Goal: Task Accomplishment & Management: Use online tool/utility

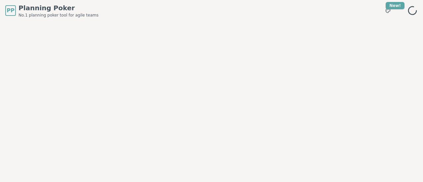
click at [46, 7] on span "Planning Poker" at bounding box center [59, 7] width 80 height 9
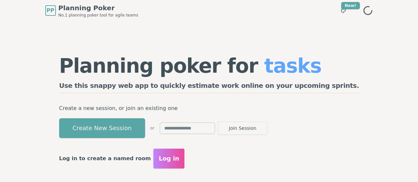
click at [378, 89] on div "Planning poker for tasks Use this snappy web app to quickly estimate work onlin…" at bounding box center [209, 112] width 338 height 182
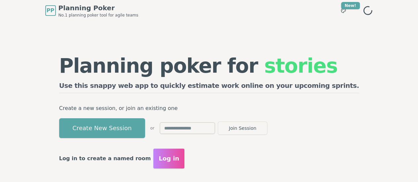
click at [215, 128] on input "text" at bounding box center [188, 128] width 56 height 12
type input "****"
click at [267, 129] on button "Join Session" at bounding box center [243, 128] width 50 height 13
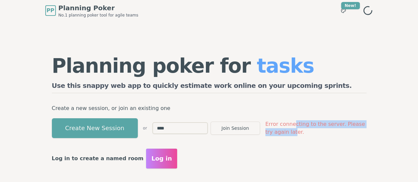
drag, startPoint x: 286, startPoint y: 128, endPoint x: 374, endPoint y: 127, distance: 87.9
click at [367, 127] on span "Error connecting to the server. Please try again later." at bounding box center [315, 128] width 101 height 16
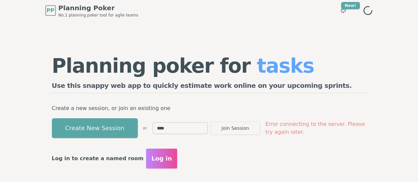
click at [286, 151] on div "Log in to create a named room Log in" at bounding box center [209, 159] width 315 height 20
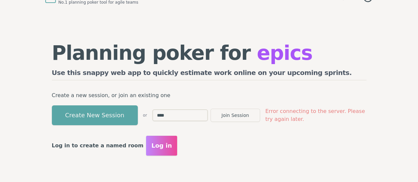
scroll to position [11, 0]
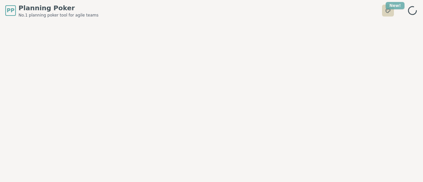
click at [402, 5] on html "PP Planning Poker No.1 planning poker tool for agile teams Toggle theme New! Me…" at bounding box center [211, 91] width 423 height 182
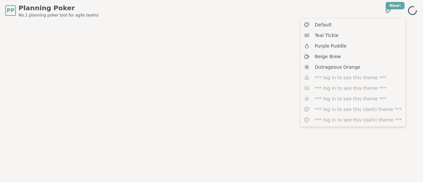
click at [412, 8] on html "PP Planning Poker No.1 planning poker tool for agile teams Toggle theme New! Me…" at bounding box center [211, 91] width 423 height 182
click at [412, 8] on icon at bounding box center [412, 10] width 11 height 11
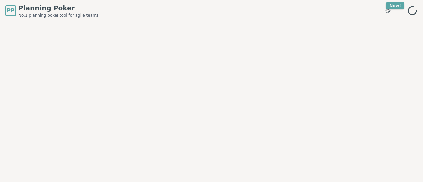
click at [412, 8] on icon at bounding box center [412, 10] width 11 height 11
click at [198, 105] on div at bounding box center [211, 95] width 423 height 149
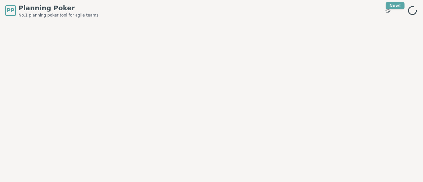
click at [99, 68] on div at bounding box center [211, 95] width 423 height 149
click at [46, 12] on span "Planning Poker" at bounding box center [59, 7] width 80 height 9
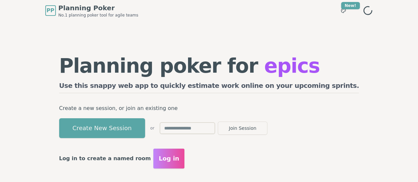
click at [212, 130] on input "text" at bounding box center [188, 128] width 56 height 12
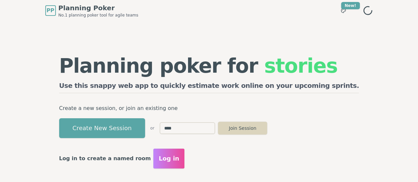
type input "****"
click at [267, 132] on button "Join Session" at bounding box center [243, 128] width 50 height 13
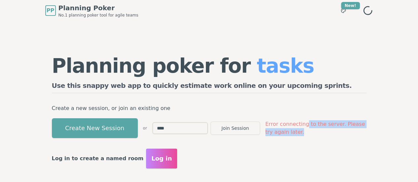
drag, startPoint x: 297, startPoint y: 130, endPoint x: 389, endPoint y: 132, distance: 92.6
click at [378, 132] on div "Planning poker for tasks Use this snappy web app to quickly estimate work onlin…" at bounding box center [209, 112] width 338 height 182
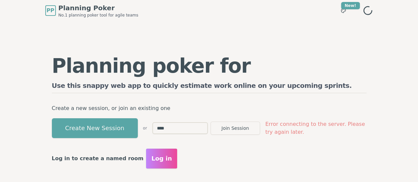
click at [271, 142] on div "Planning poker for tasks Use this snappy web app to quickly estimate work onlin…" at bounding box center [209, 112] width 328 height 132
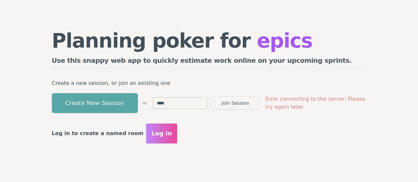
scroll to position [26, 0]
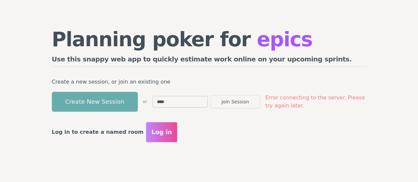
click at [96, 107] on button "Create New Session" at bounding box center [95, 102] width 86 height 20
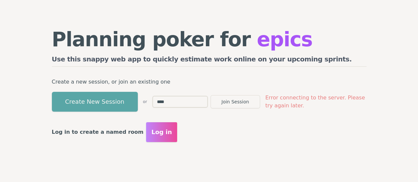
click at [151, 132] on span "Log in" at bounding box center [161, 132] width 20 height 9
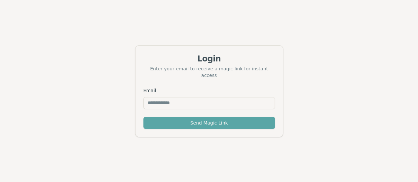
scroll to position [21, 0]
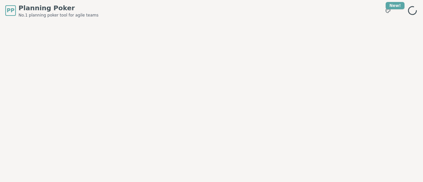
click at [123, 54] on div at bounding box center [211, 95] width 423 height 149
click at [48, 9] on span "Planning Poker" at bounding box center [59, 7] width 80 height 9
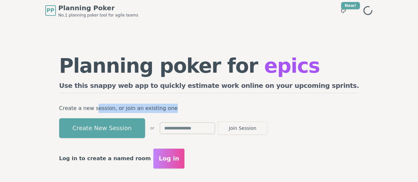
drag, startPoint x: 123, startPoint y: 109, endPoint x: 204, endPoint y: 109, distance: 81.0
click at [204, 109] on p "Create a new session, or join an existing one" at bounding box center [209, 108] width 300 height 9
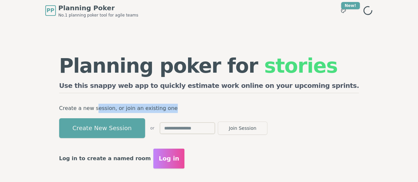
click at [204, 109] on p "Create a new session, or join an existing one" at bounding box center [209, 108] width 300 height 9
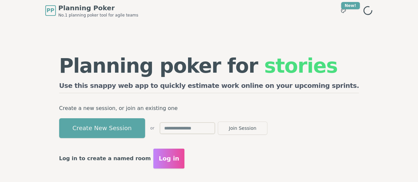
click at [211, 127] on input "text" at bounding box center [188, 128] width 56 height 12
click at [267, 127] on button "Join Session" at bounding box center [243, 128] width 50 height 13
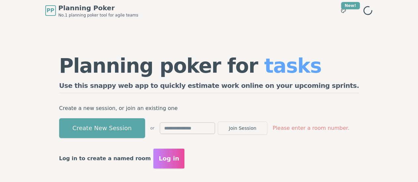
click at [204, 129] on input "text" at bounding box center [188, 128] width 56 height 12
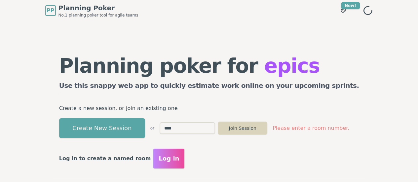
type input "****"
click at [254, 130] on button "Join Session" at bounding box center [243, 128] width 50 height 13
